Goal: Transaction & Acquisition: Book appointment/travel/reservation

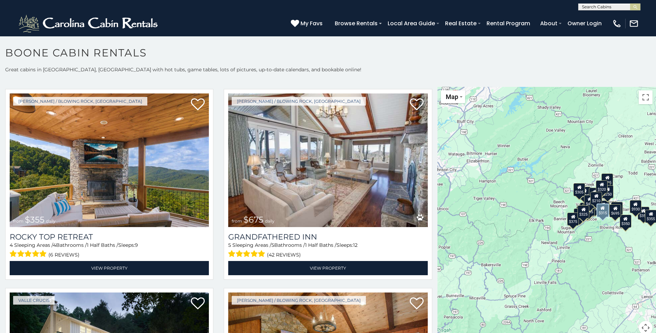
scroll to position [415, 0]
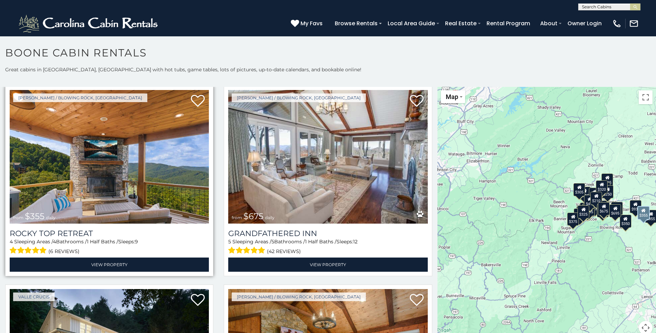
click at [100, 166] on img at bounding box center [109, 157] width 199 height 134
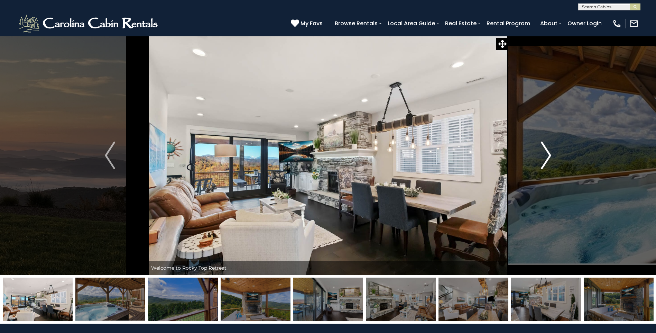
click at [545, 164] on img "Next" at bounding box center [546, 155] width 10 height 28
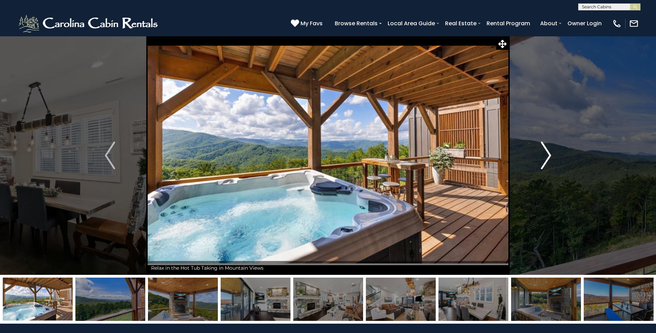
click at [546, 160] on img "Next" at bounding box center [546, 155] width 10 height 28
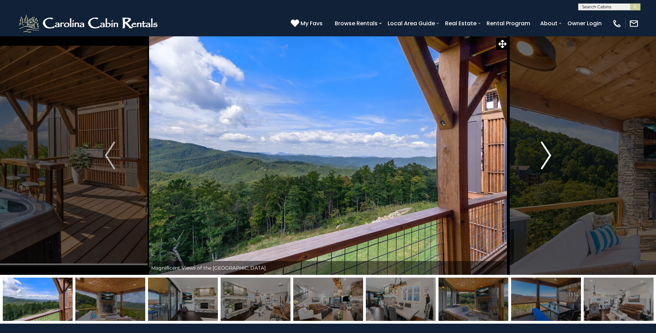
click at [546, 160] on img "Next" at bounding box center [546, 155] width 10 height 28
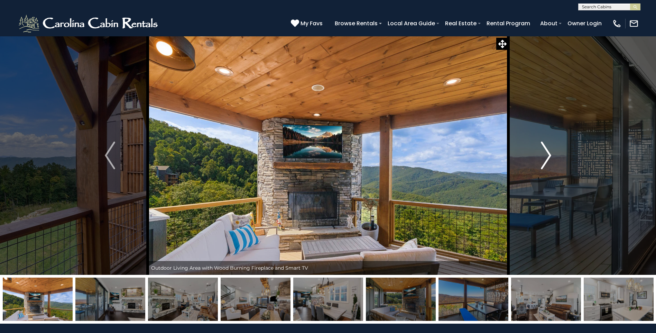
click at [546, 160] on img "Next" at bounding box center [546, 155] width 10 height 28
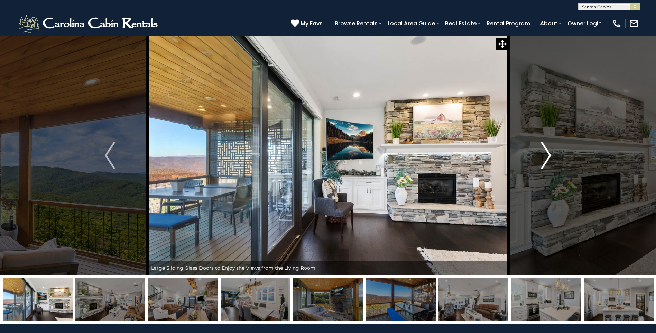
click at [546, 160] on img "Next" at bounding box center [546, 155] width 10 height 28
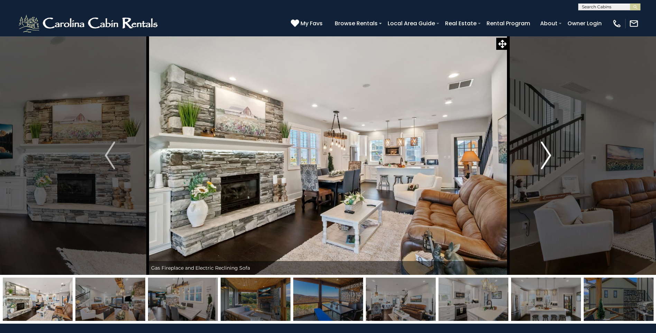
click at [546, 160] on img "Next" at bounding box center [546, 155] width 10 height 28
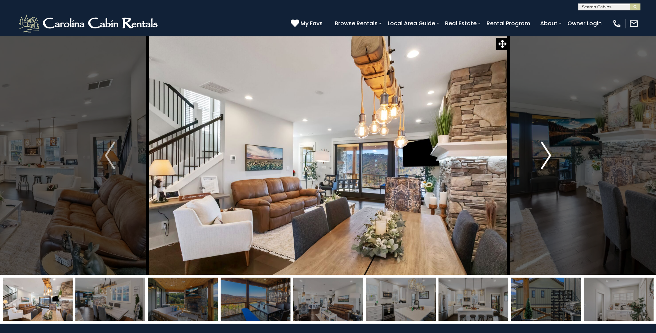
click at [546, 160] on img "Next" at bounding box center [546, 155] width 10 height 28
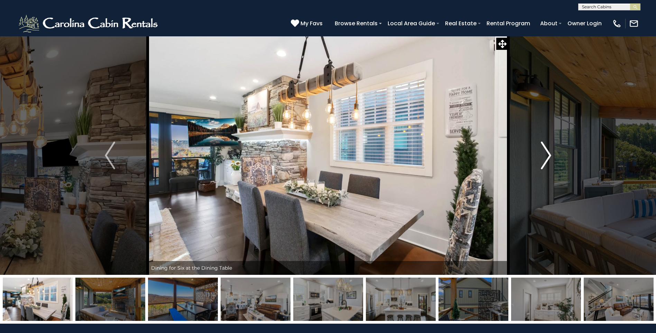
click at [546, 160] on img "Next" at bounding box center [546, 155] width 10 height 28
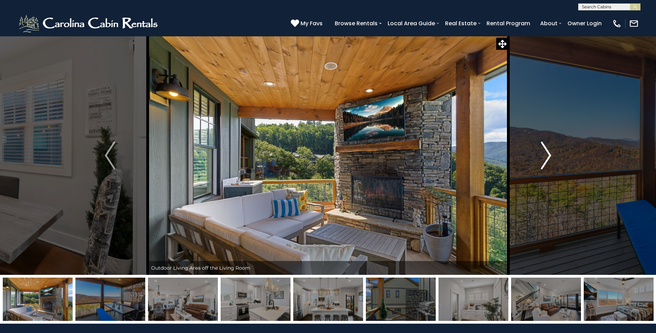
click at [546, 160] on img "Next" at bounding box center [546, 155] width 10 height 28
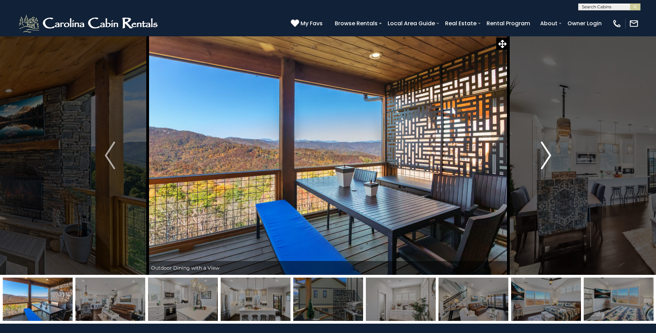
click at [546, 160] on img "Next" at bounding box center [546, 155] width 10 height 28
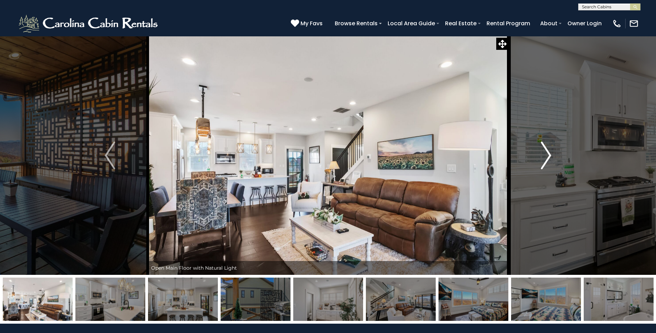
click at [546, 160] on img "Next" at bounding box center [546, 155] width 10 height 28
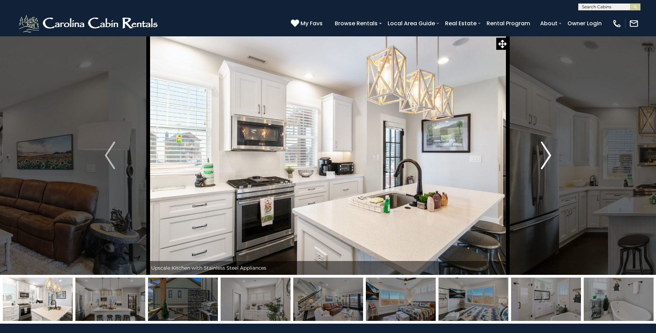
click at [546, 160] on img "Next" at bounding box center [546, 155] width 10 height 28
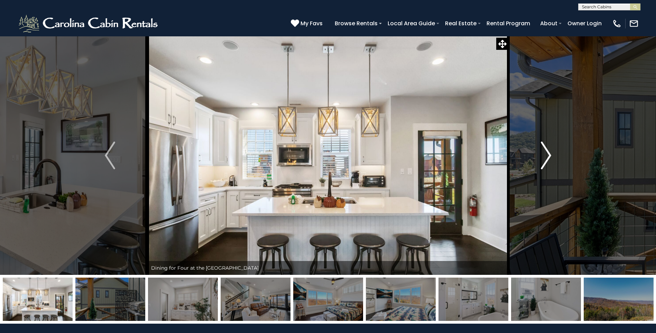
click at [546, 160] on img "Next" at bounding box center [546, 155] width 10 height 28
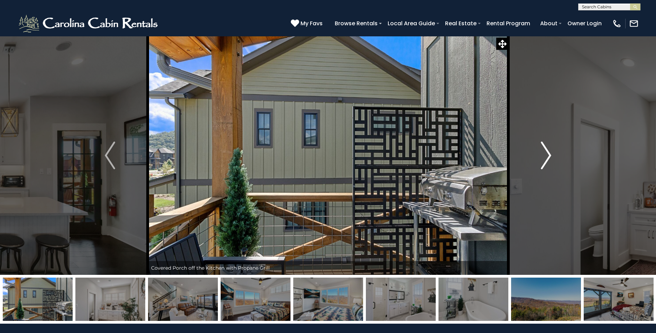
click at [546, 160] on img "Next" at bounding box center [546, 155] width 10 height 28
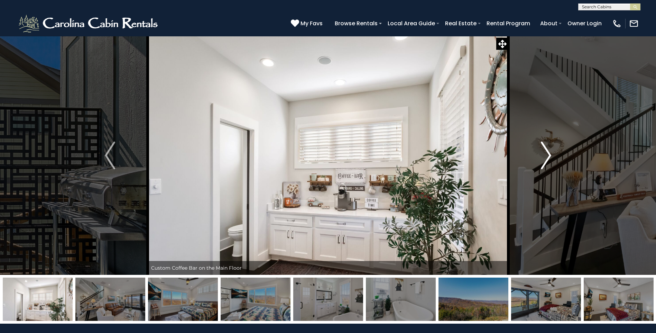
click at [546, 160] on img "Next" at bounding box center [546, 155] width 10 height 28
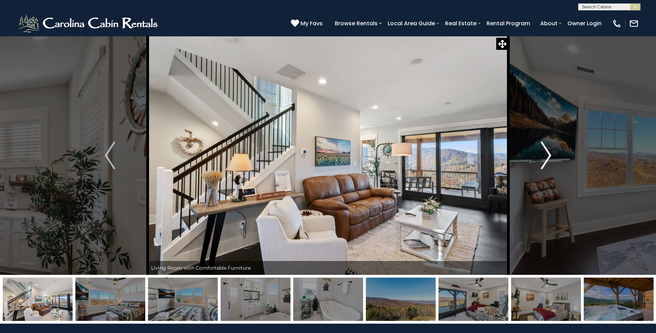
click at [546, 160] on img "Next" at bounding box center [546, 155] width 10 height 28
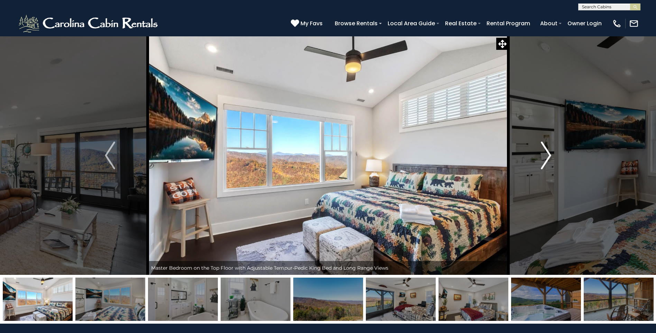
click at [546, 160] on img "Next" at bounding box center [546, 155] width 10 height 28
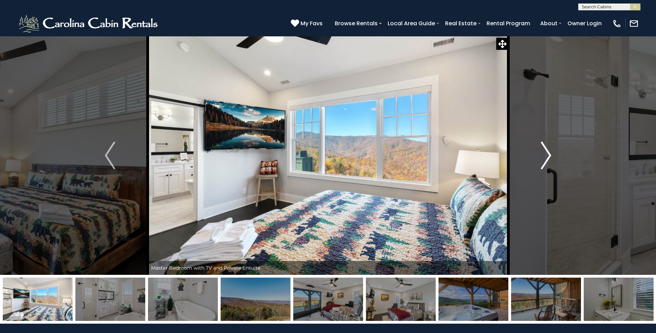
click at [546, 160] on img "Next" at bounding box center [546, 155] width 10 height 28
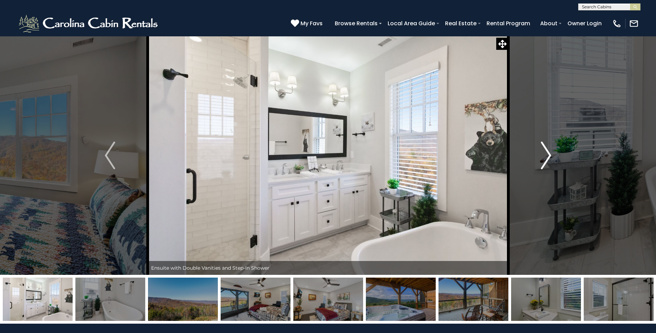
click at [546, 160] on img "Next" at bounding box center [546, 155] width 10 height 28
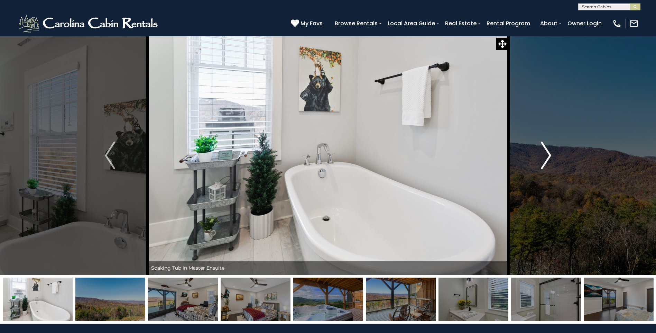
click at [546, 160] on img "Next" at bounding box center [546, 155] width 10 height 28
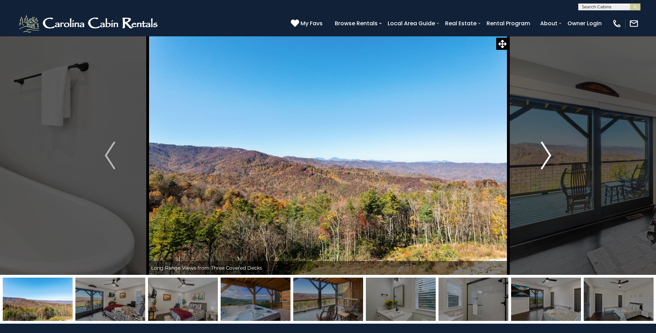
click at [546, 160] on img "Next" at bounding box center [546, 155] width 10 height 28
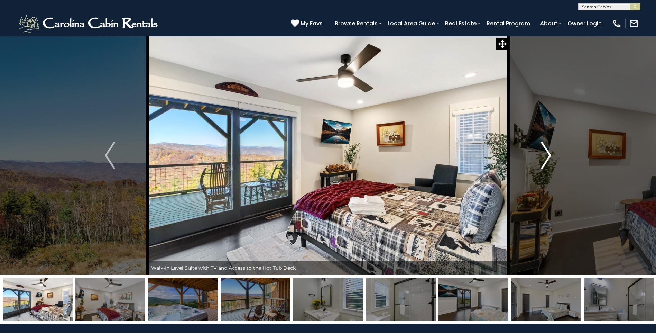
click at [546, 160] on img "Next" at bounding box center [546, 155] width 10 height 28
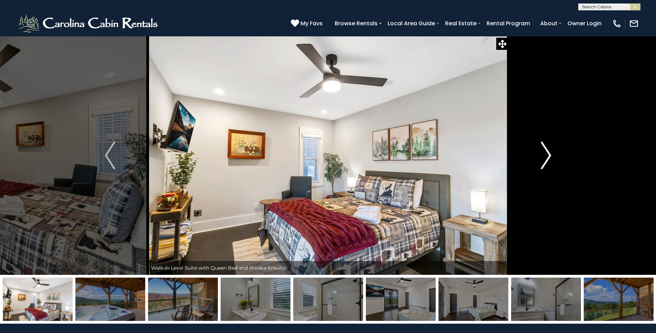
click at [546, 160] on img "Next" at bounding box center [546, 155] width 10 height 28
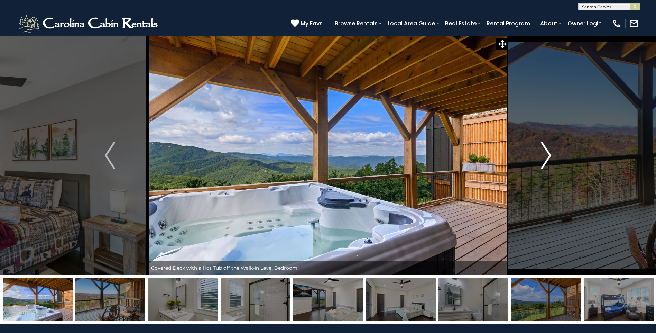
click at [546, 160] on img "Next" at bounding box center [546, 155] width 10 height 28
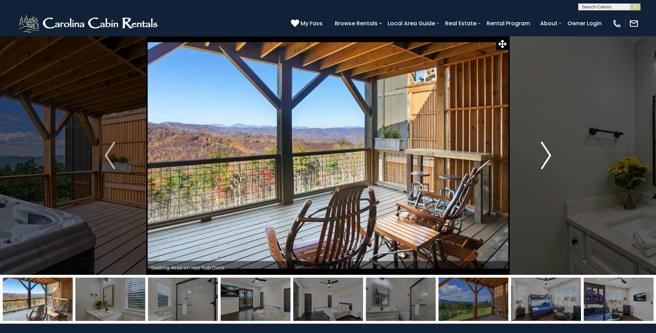
click at [546, 160] on img "Next" at bounding box center [546, 155] width 10 height 28
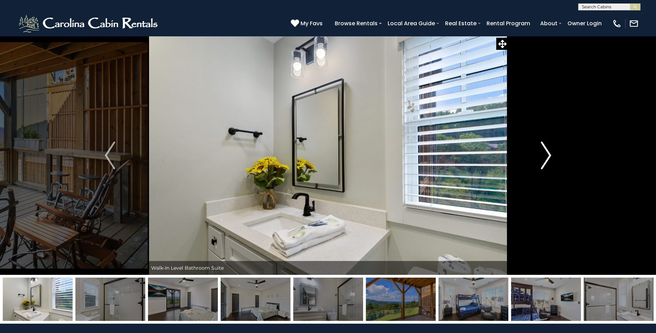
click at [546, 160] on img "Next" at bounding box center [546, 155] width 10 height 28
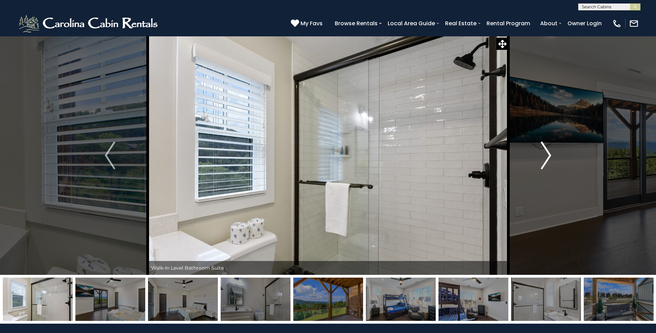
click at [546, 160] on img "Next" at bounding box center [546, 155] width 10 height 28
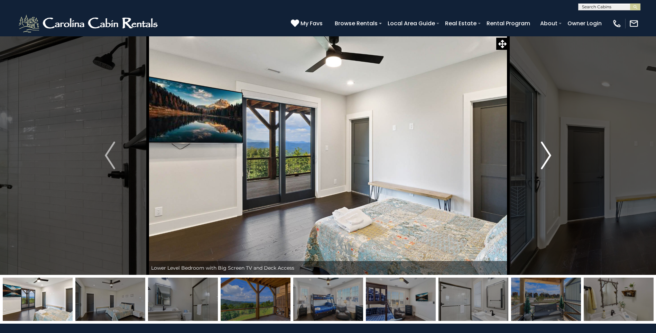
click at [546, 160] on img "Next" at bounding box center [546, 155] width 10 height 28
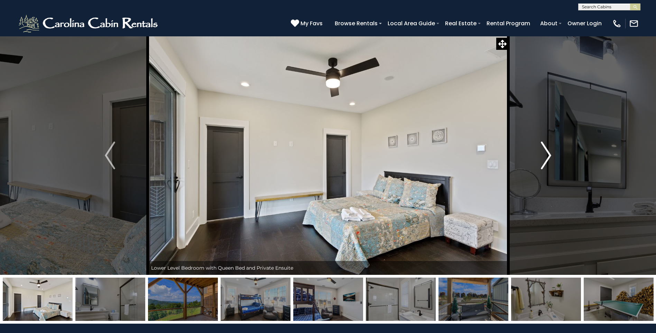
click at [546, 160] on img "Next" at bounding box center [546, 155] width 10 height 28
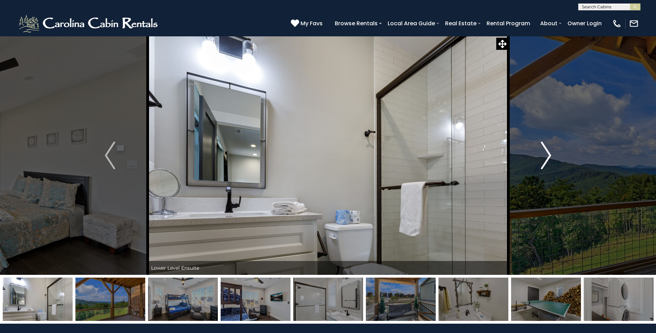
click at [546, 160] on img "Next" at bounding box center [546, 155] width 10 height 28
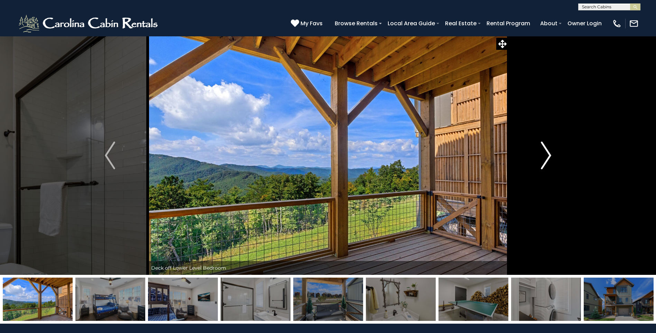
click at [546, 160] on img "Next" at bounding box center [546, 155] width 10 height 28
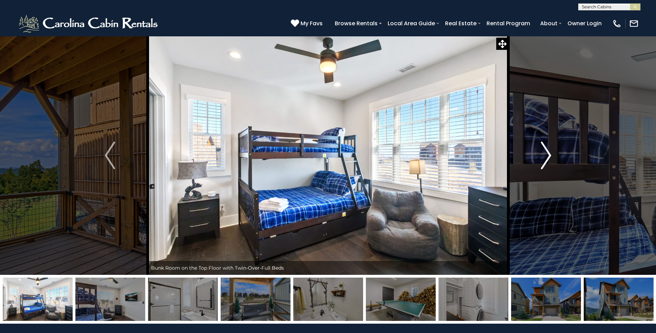
click at [546, 160] on img "Next" at bounding box center [546, 155] width 10 height 28
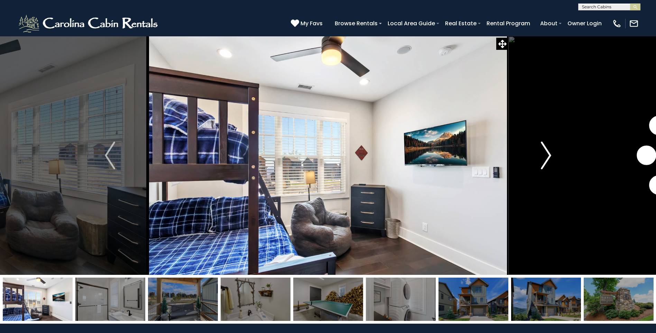
click at [546, 160] on img "Next" at bounding box center [546, 155] width 10 height 28
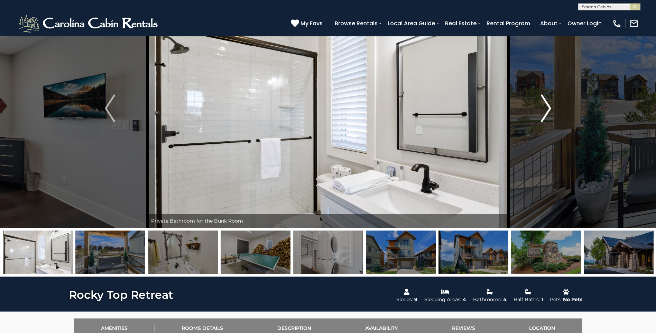
scroll to position [104, 0]
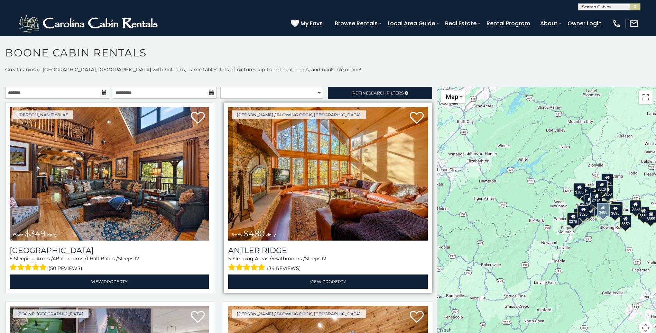
click at [328, 167] on img at bounding box center [327, 174] width 199 height 134
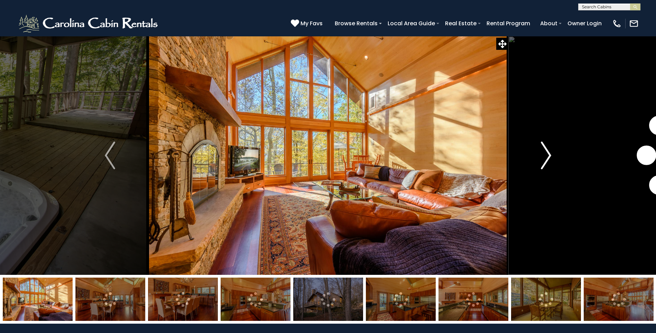
click at [549, 154] on img "Next" at bounding box center [546, 155] width 10 height 28
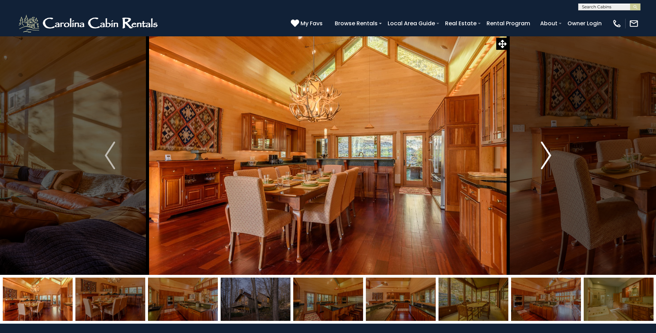
click at [549, 154] on img "Next" at bounding box center [546, 155] width 10 height 28
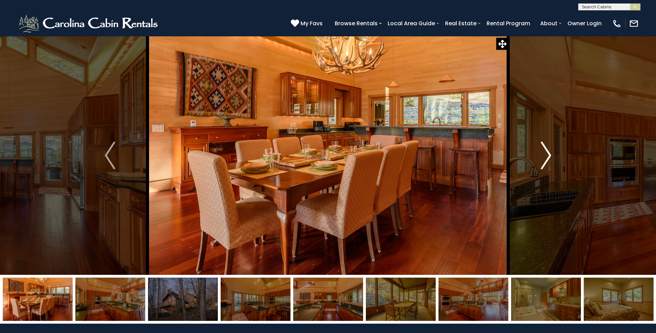
click at [549, 154] on img "Next" at bounding box center [546, 155] width 10 height 28
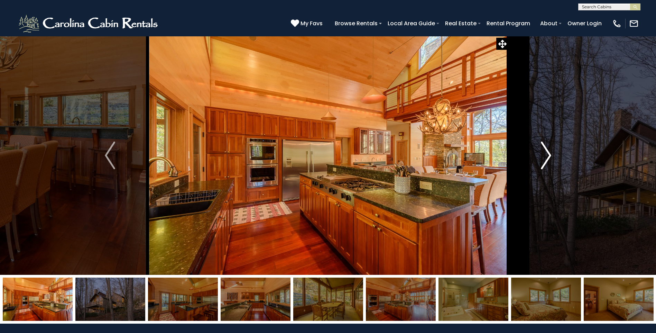
click at [549, 154] on img "Next" at bounding box center [546, 155] width 10 height 28
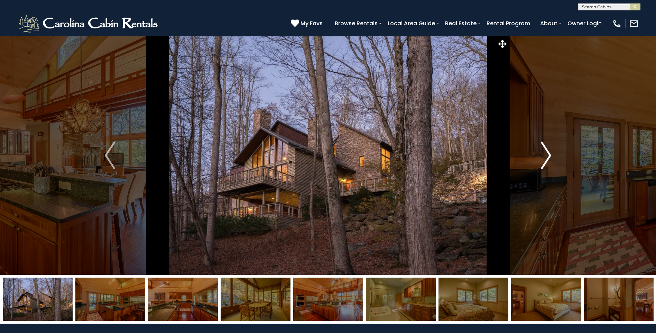
click at [549, 154] on img "Next" at bounding box center [546, 155] width 10 height 28
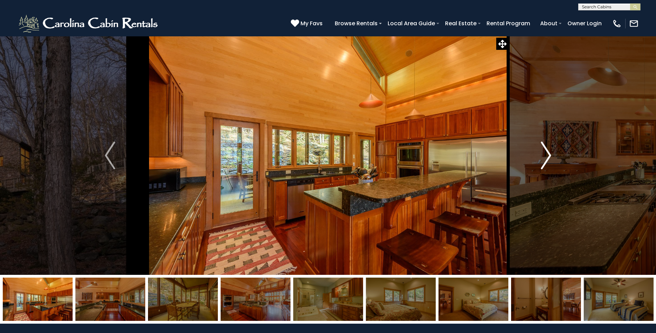
click at [549, 154] on img "Next" at bounding box center [546, 155] width 10 height 28
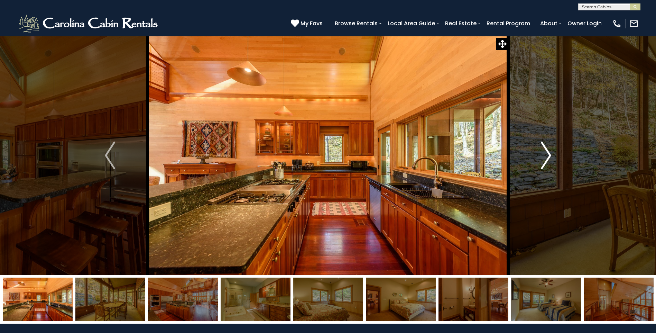
click at [549, 154] on img "Next" at bounding box center [546, 155] width 10 height 28
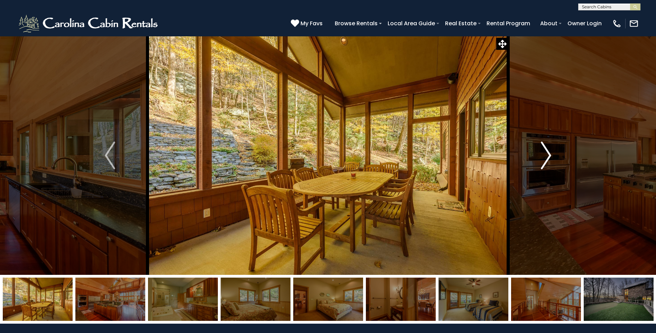
click at [549, 154] on img "Next" at bounding box center [546, 155] width 10 height 28
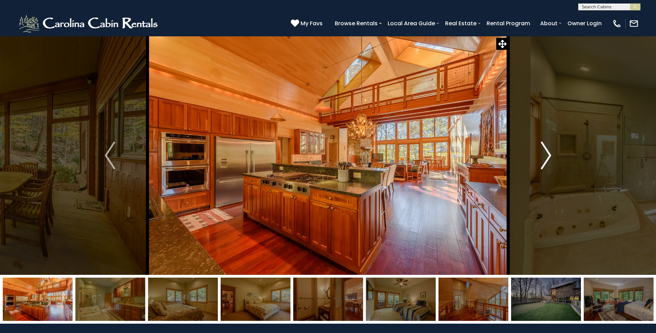
click at [549, 154] on img "Next" at bounding box center [546, 155] width 10 height 28
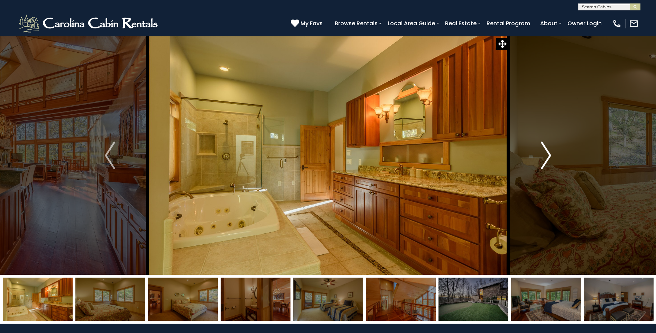
click at [549, 154] on img "Next" at bounding box center [546, 155] width 10 height 28
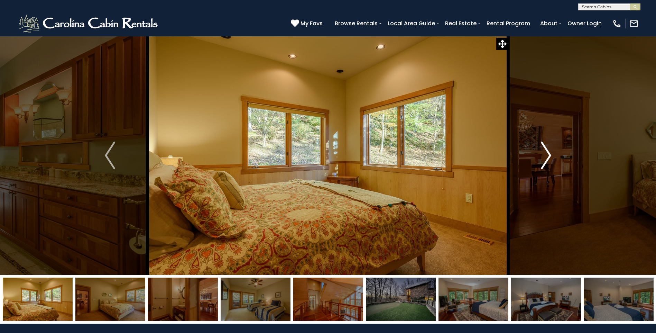
click at [549, 154] on img "Next" at bounding box center [546, 155] width 10 height 28
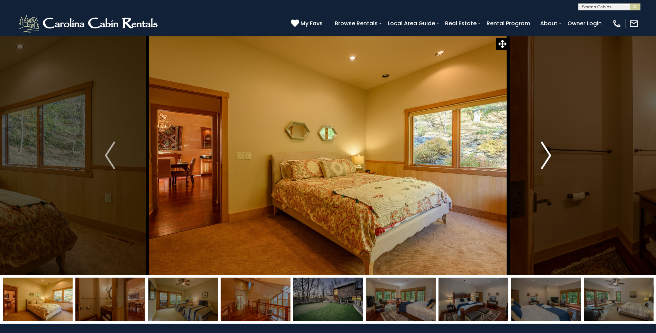
click at [549, 154] on img "Next" at bounding box center [546, 155] width 10 height 28
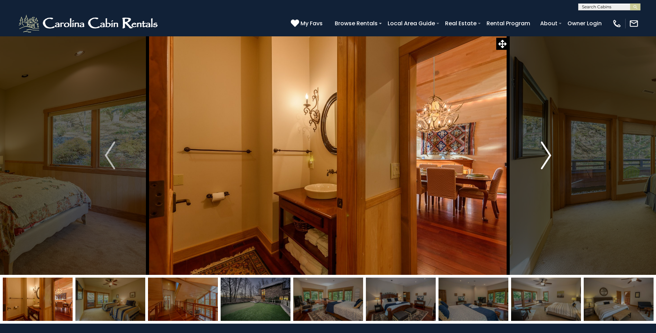
click at [549, 154] on img "Next" at bounding box center [546, 155] width 10 height 28
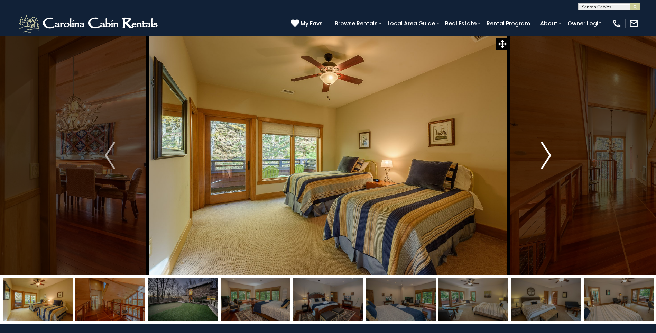
click at [549, 154] on img "Next" at bounding box center [546, 155] width 10 height 28
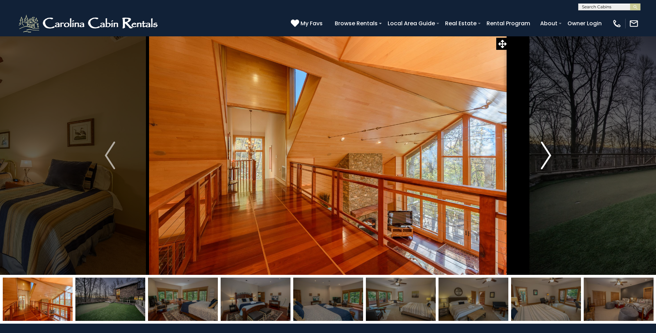
click at [549, 154] on img "Next" at bounding box center [546, 155] width 10 height 28
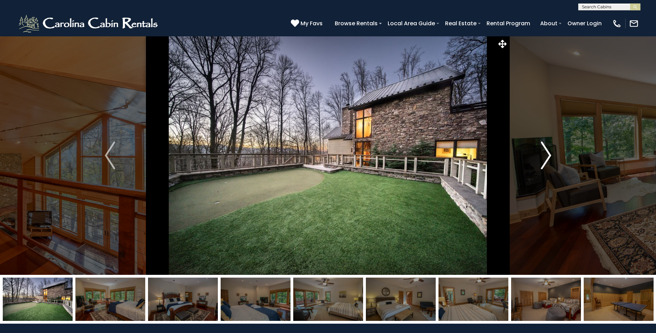
click at [549, 154] on img "Next" at bounding box center [546, 155] width 10 height 28
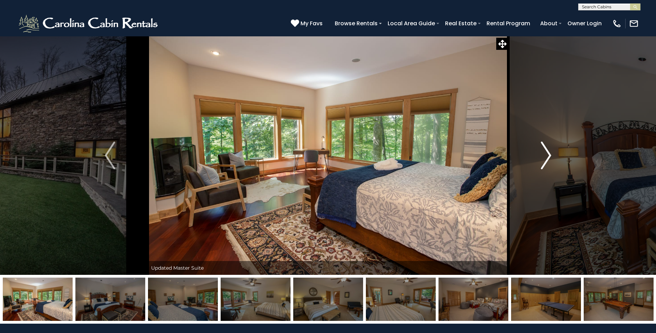
click at [549, 154] on img "Next" at bounding box center [546, 155] width 10 height 28
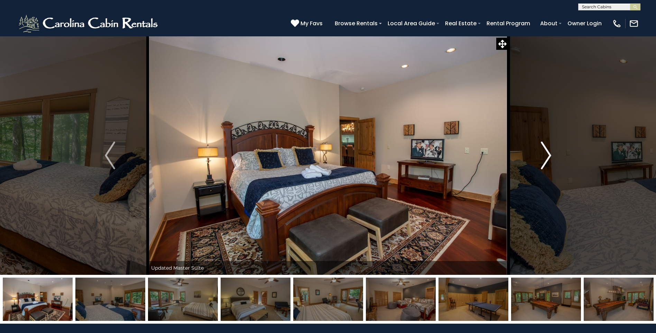
click at [549, 154] on img "Next" at bounding box center [546, 155] width 10 height 28
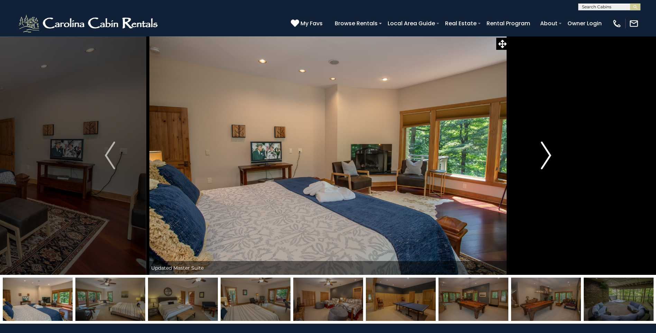
click at [549, 154] on img "Next" at bounding box center [546, 155] width 10 height 28
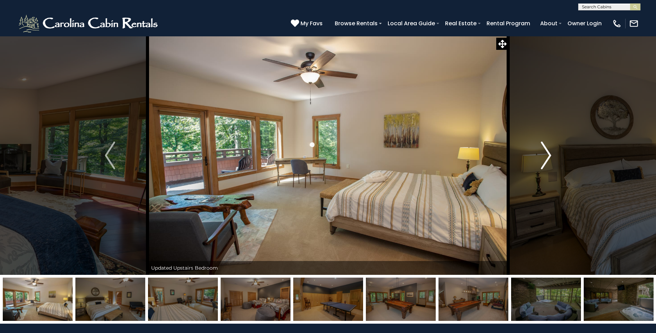
click at [549, 154] on img "Next" at bounding box center [546, 155] width 10 height 28
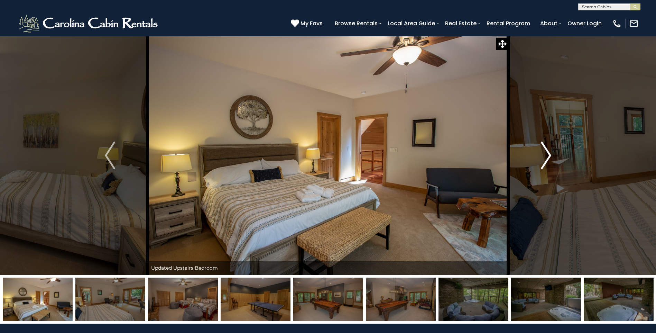
click at [549, 154] on img "Next" at bounding box center [546, 155] width 10 height 28
